Goal: Transaction & Acquisition: Purchase product/service

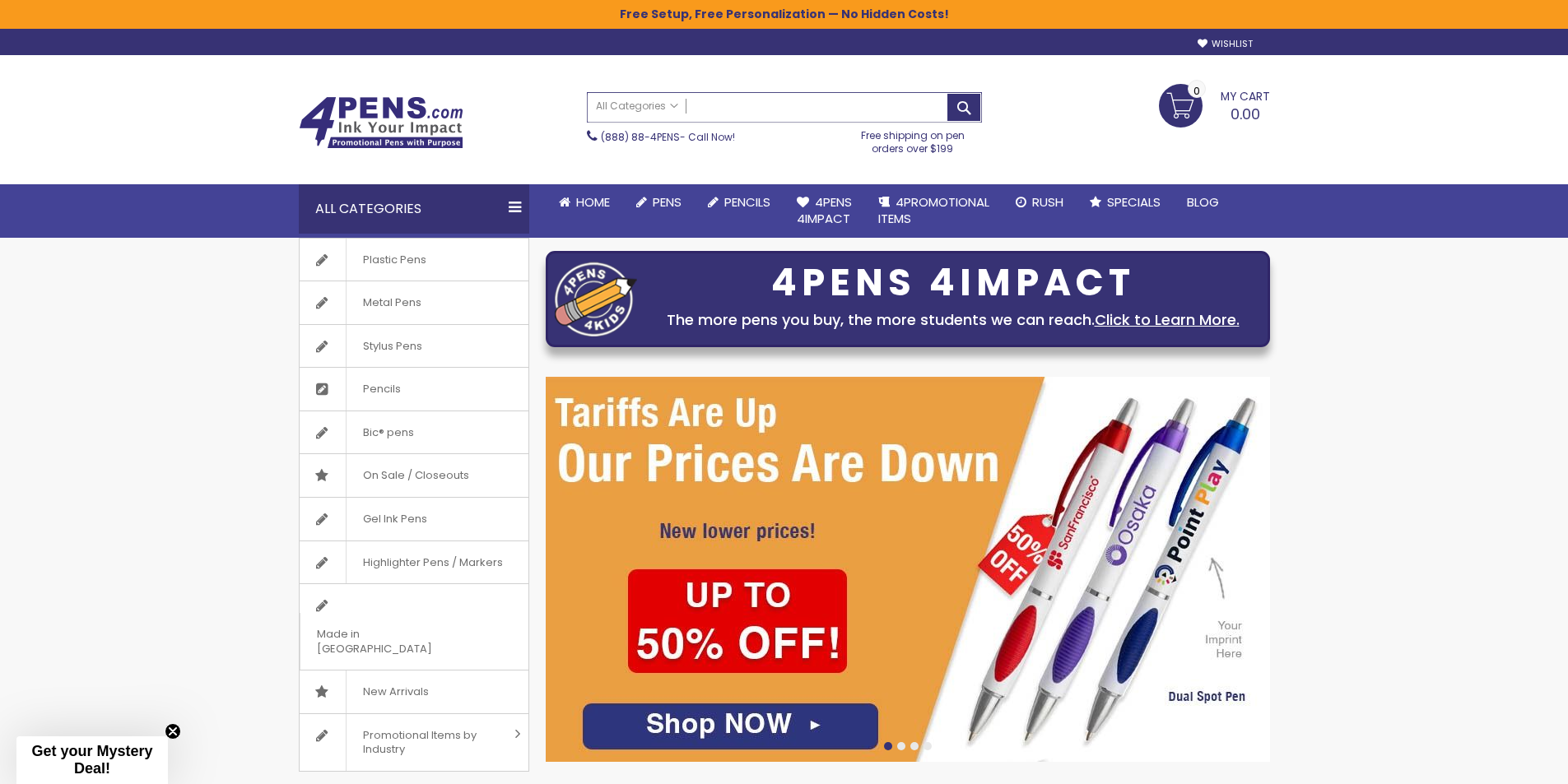
click at [720, 102] on input "Search" at bounding box center [784, 107] width 393 height 29
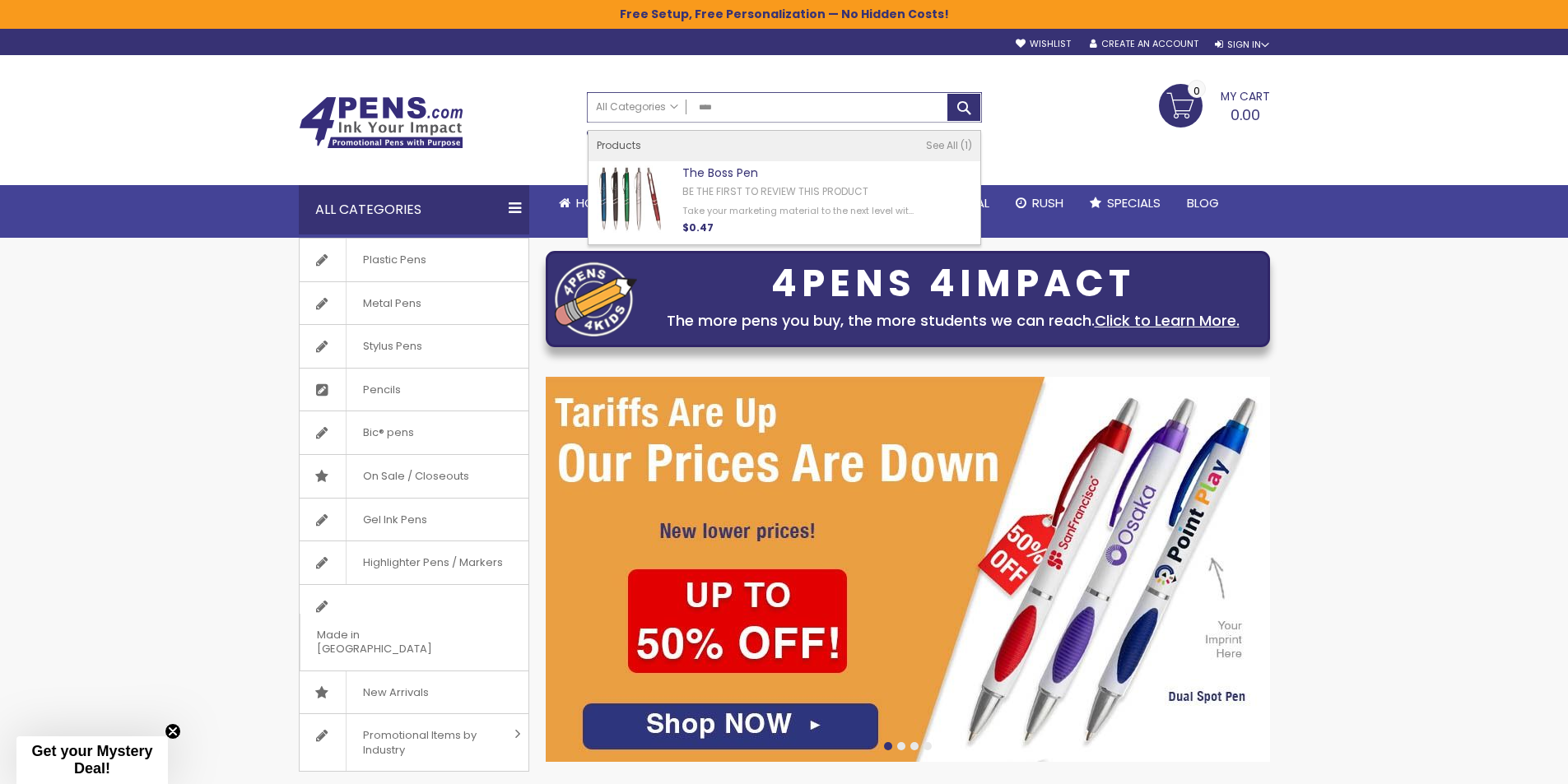
type input "****"
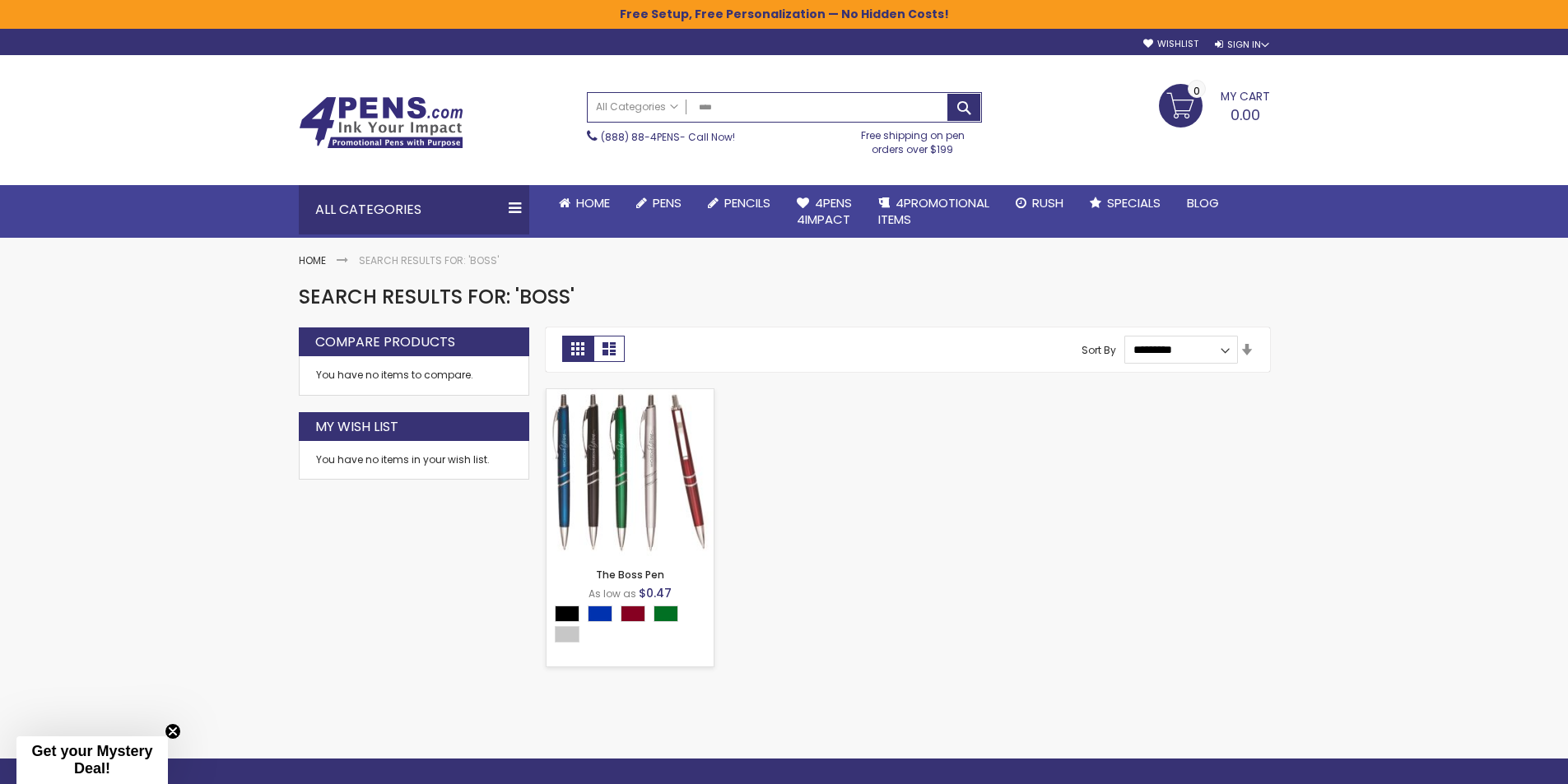
click at [645, 452] on img at bounding box center [630, 472] width 167 height 167
